Goal: Task Accomplishment & Management: Manage account settings

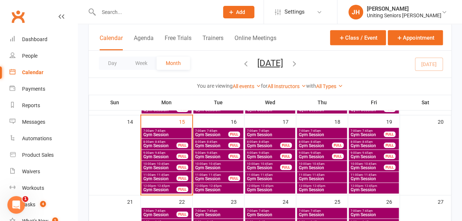
scroll to position [184, 0]
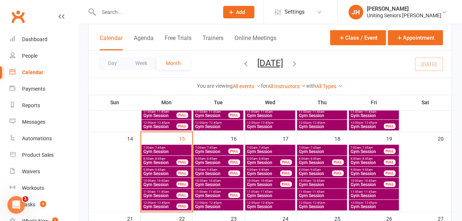
click at [173, 151] on span "Gym Session" at bounding box center [166, 152] width 47 height 4
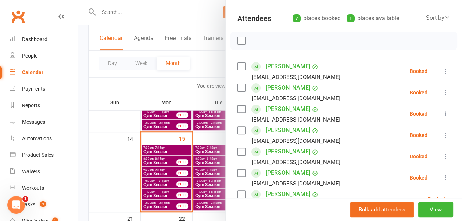
scroll to position [110, 0]
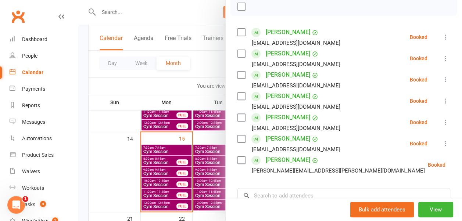
click at [155, 157] on div at bounding box center [270, 110] width 384 height 221
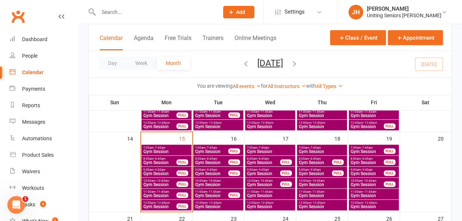
click at [160, 161] on span "Gym Session" at bounding box center [160, 163] width 34 height 4
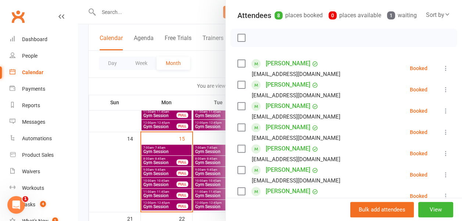
scroll to position [147, 0]
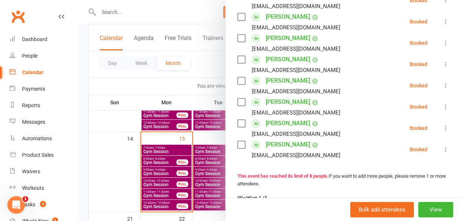
click at [193, 68] on div at bounding box center [270, 110] width 384 height 221
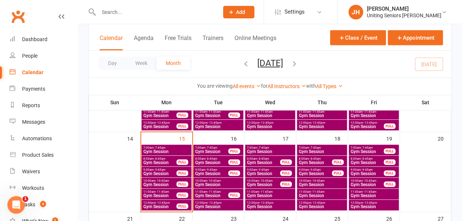
click at [157, 184] on span "Gym Session" at bounding box center [160, 185] width 34 height 4
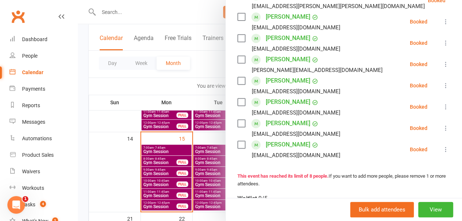
click at [163, 193] on div at bounding box center [270, 110] width 384 height 221
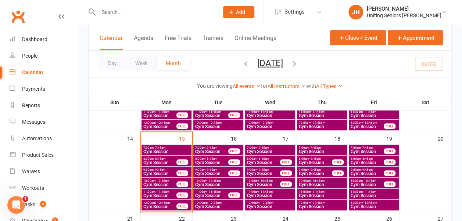
click at [163, 194] on span "Gym Session" at bounding box center [160, 196] width 34 height 4
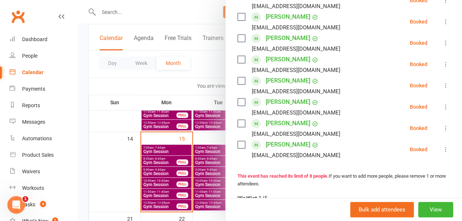
click at [157, 206] on div at bounding box center [270, 110] width 384 height 221
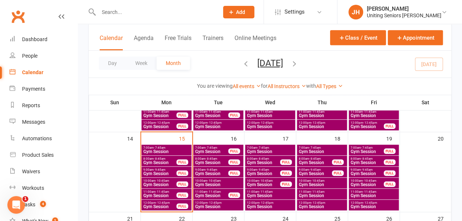
click at [157, 206] on span "Gym Session" at bounding box center [160, 207] width 34 height 4
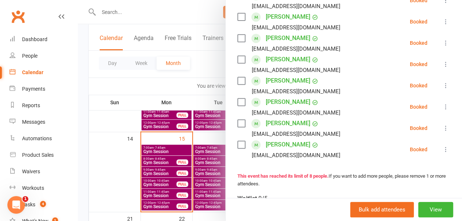
click at [165, 195] on div at bounding box center [270, 110] width 384 height 221
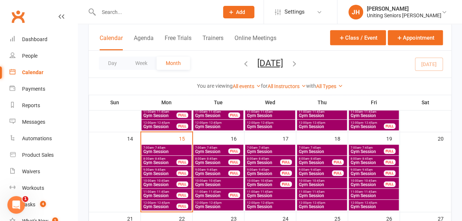
click at [165, 194] on span "Gym Session" at bounding box center [160, 196] width 34 height 4
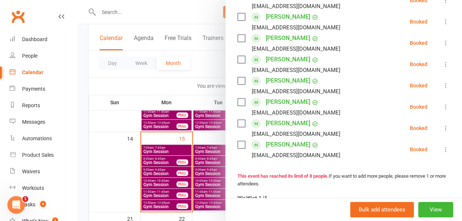
scroll to position [110, 0]
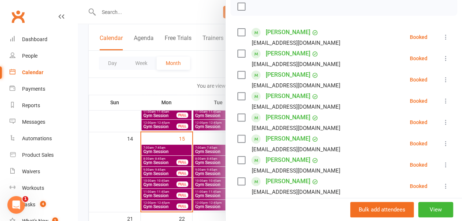
click at [198, 71] on div at bounding box center [270, 110] width 384 height 221
